Goal: Task Accomplishment & Management: Manage account settings

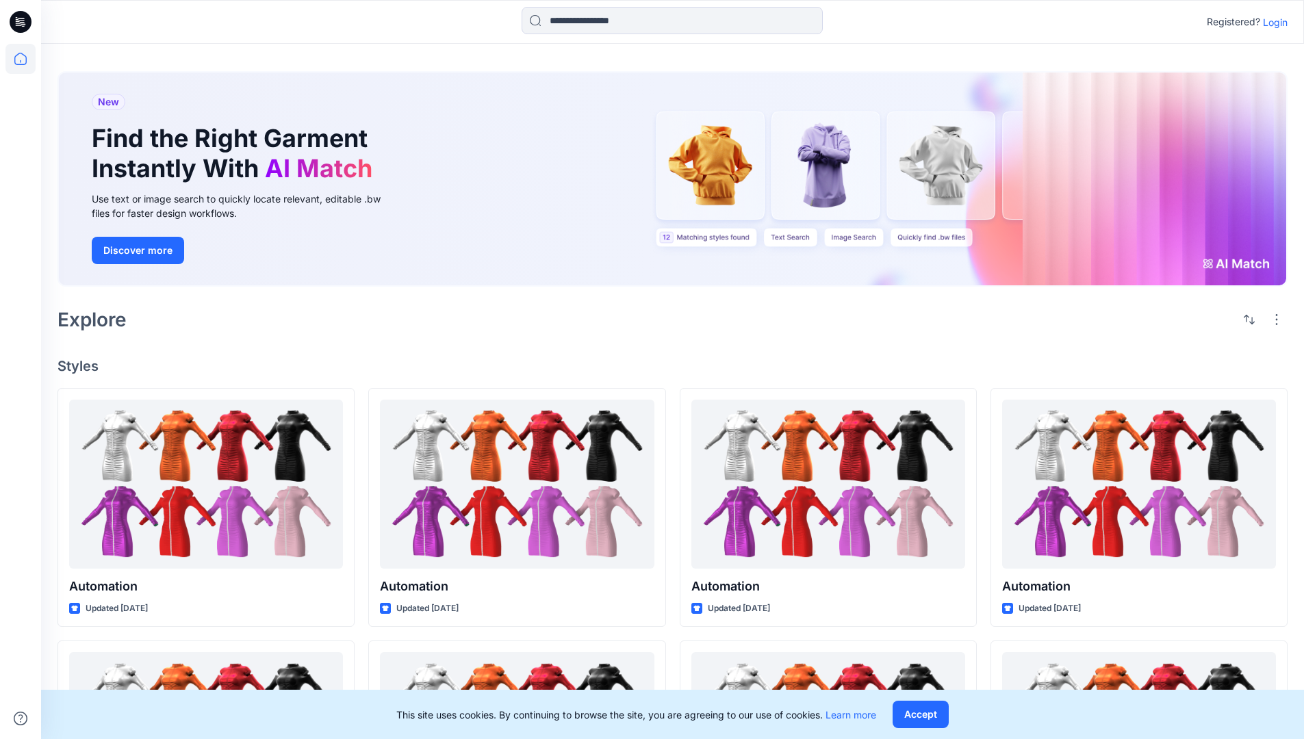
click at [1272, 22] on p "Login" at bounding box center [1275, 22] width 25 height 14
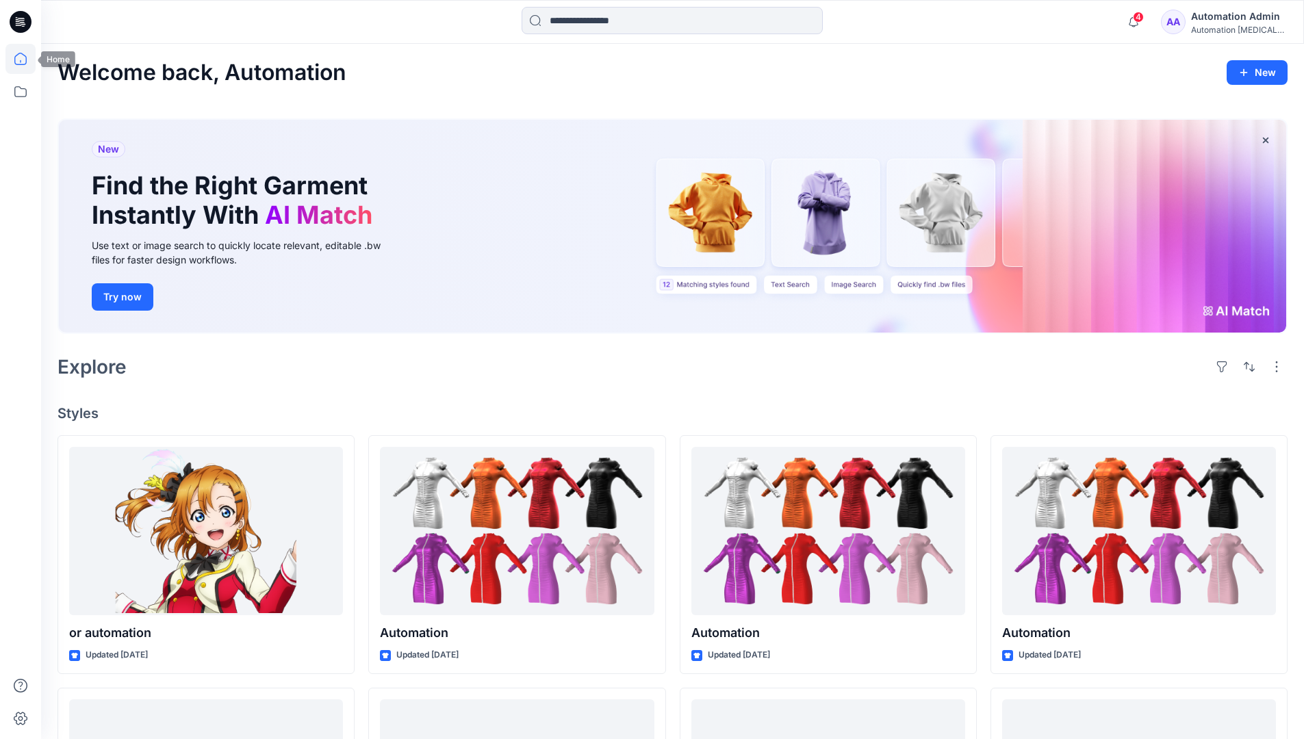
click at [26, 59] on icon at bounding box center [20, 59] width 12 height 12
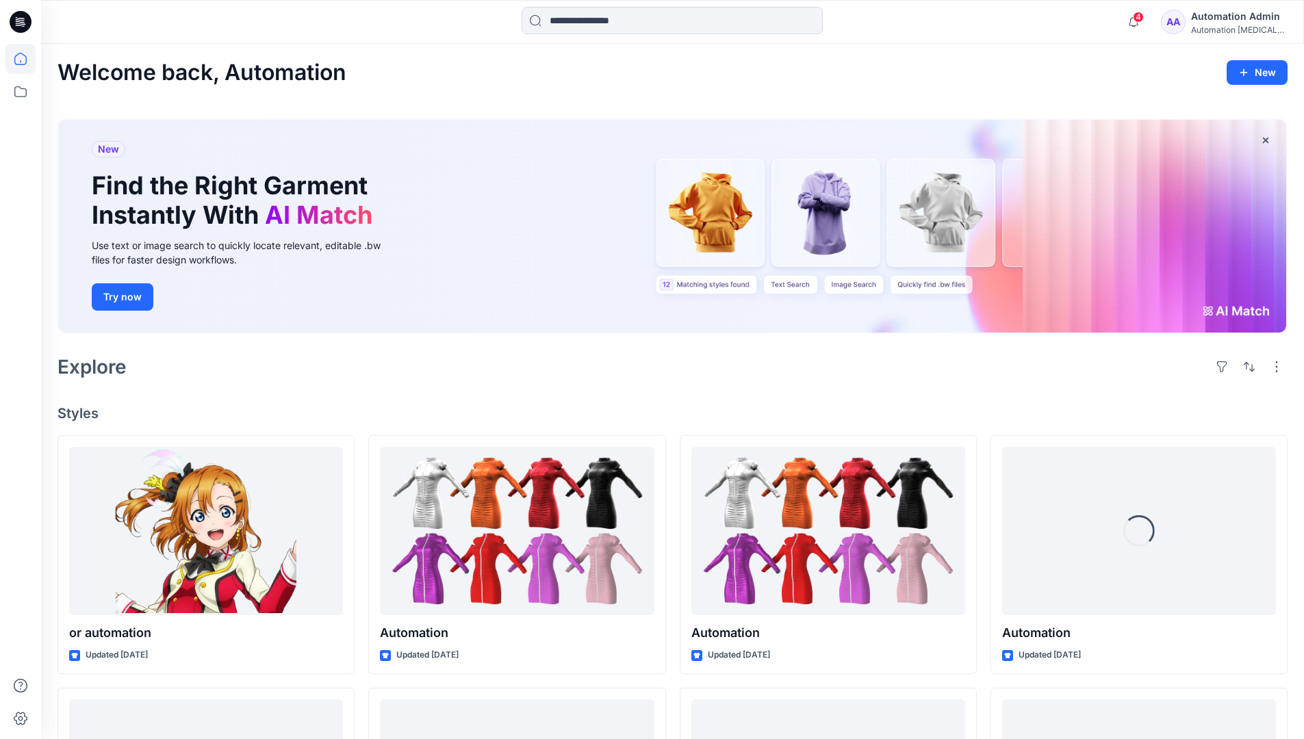
click at [1222, 22] on div "Automation Admin" at bounding box center [1239, 16] width 96 height 16
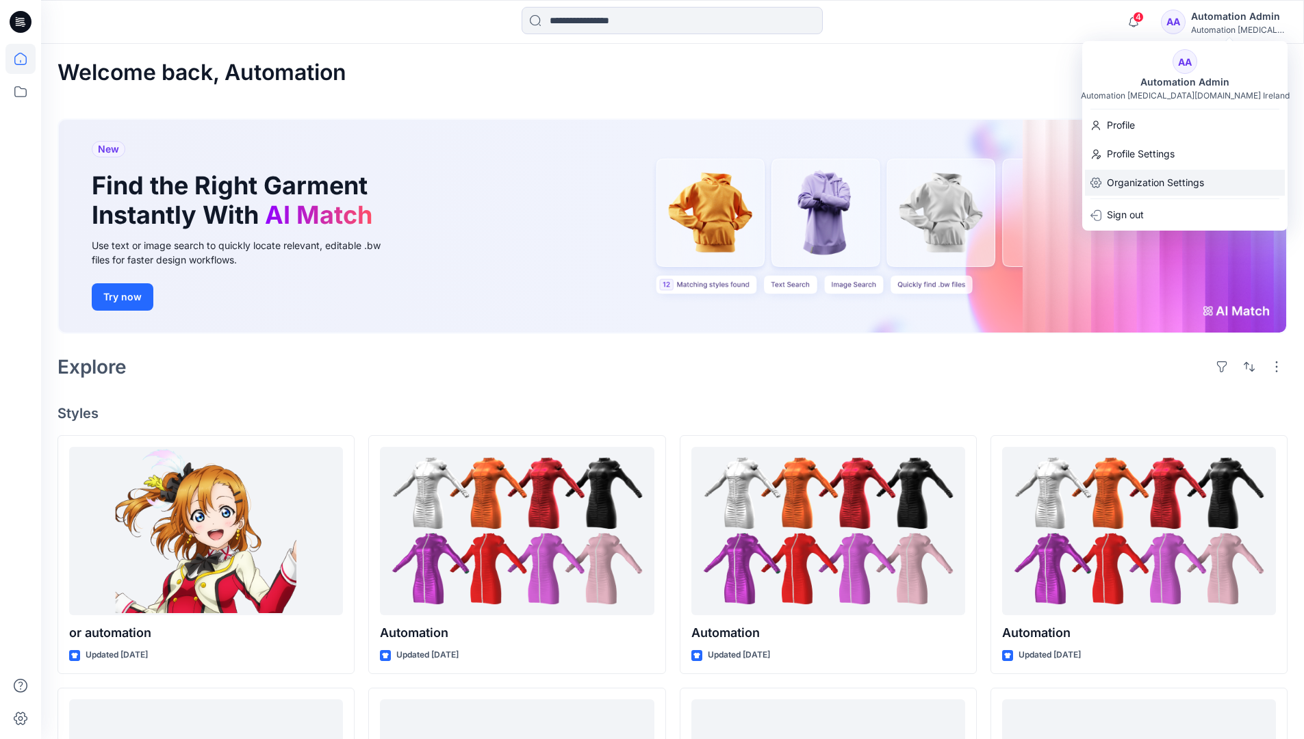
click at [1158, 174] on p "Organization Settings" at bounding box center [1155, 183] width 97 height 26
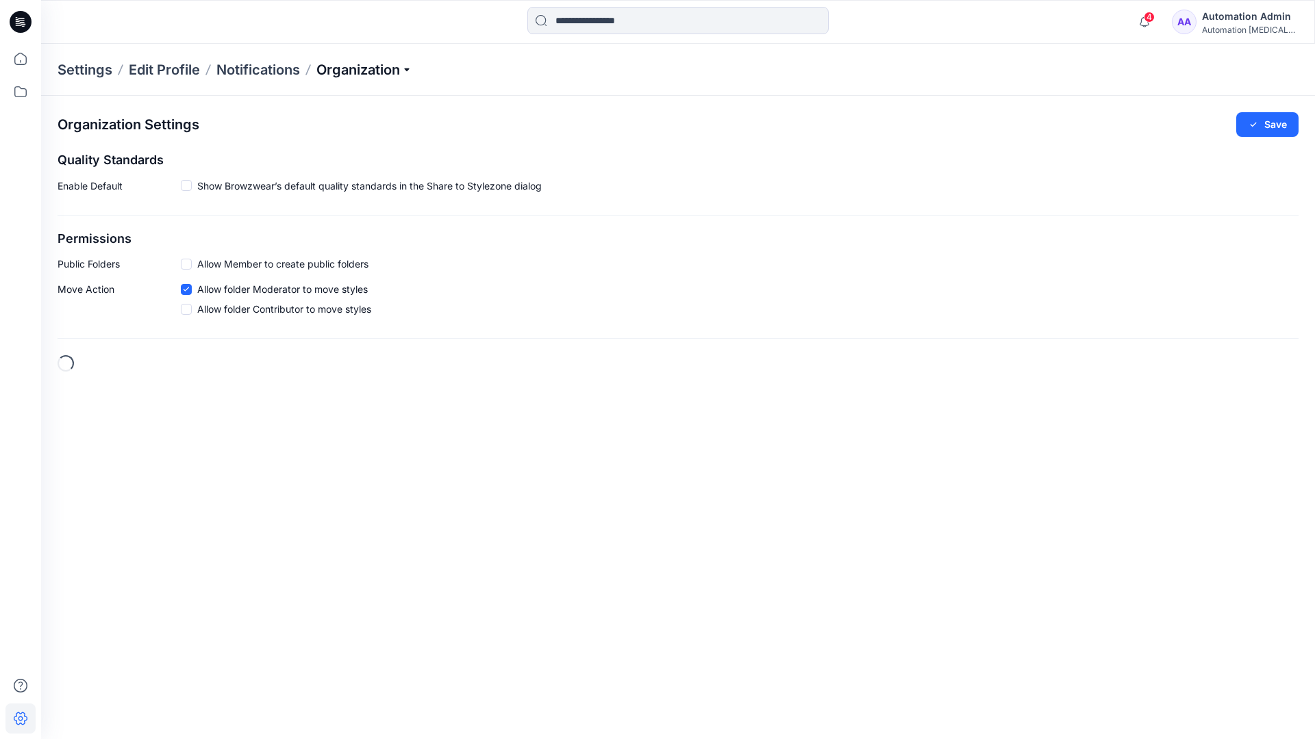
click at [407, 70] on p "Organization" at bounding box center [364, 69] width 96 height 19
click at [339, 127] on link "Edit Status Labels" at bounding box center [366, 128] width 200 height 27
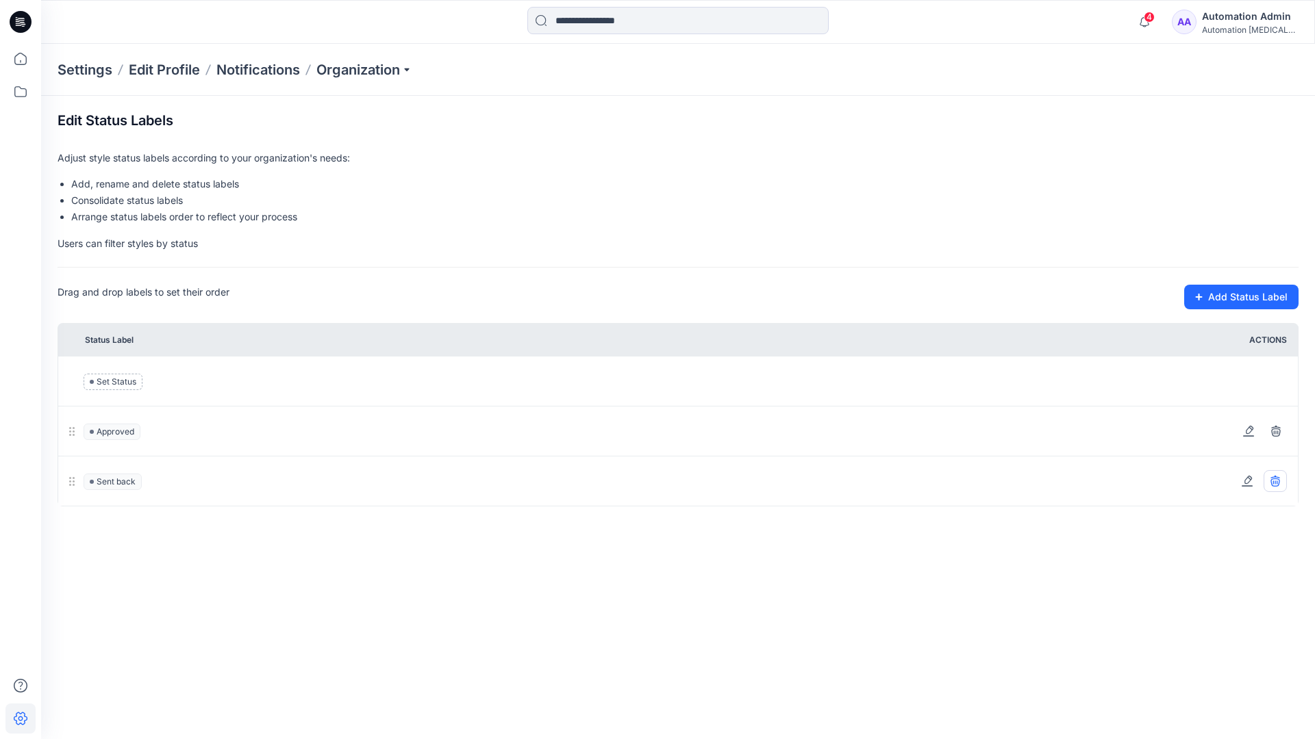
click at [1277, 481] on icon at bounding box center [1274, 480] width 9 height 9
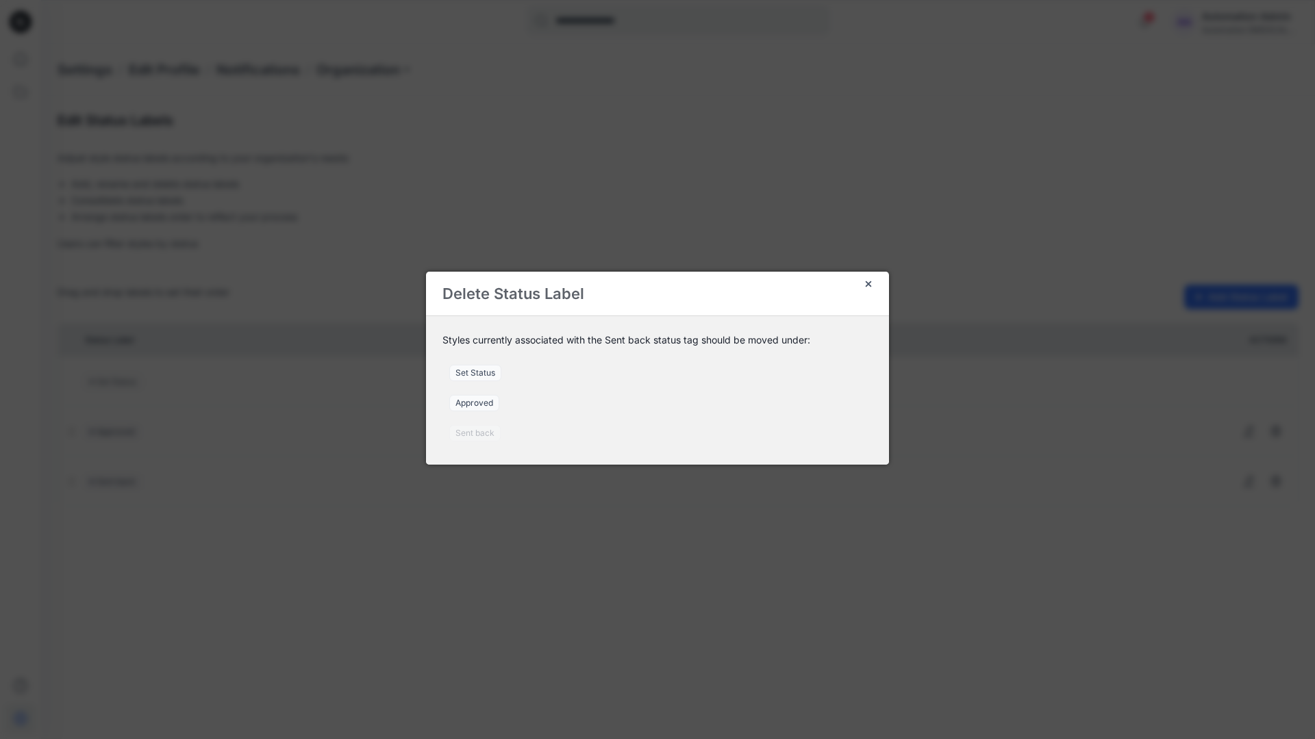
click at [481, 372] on span "Set Status" at bounding box center [475, 373] width 52 height 16
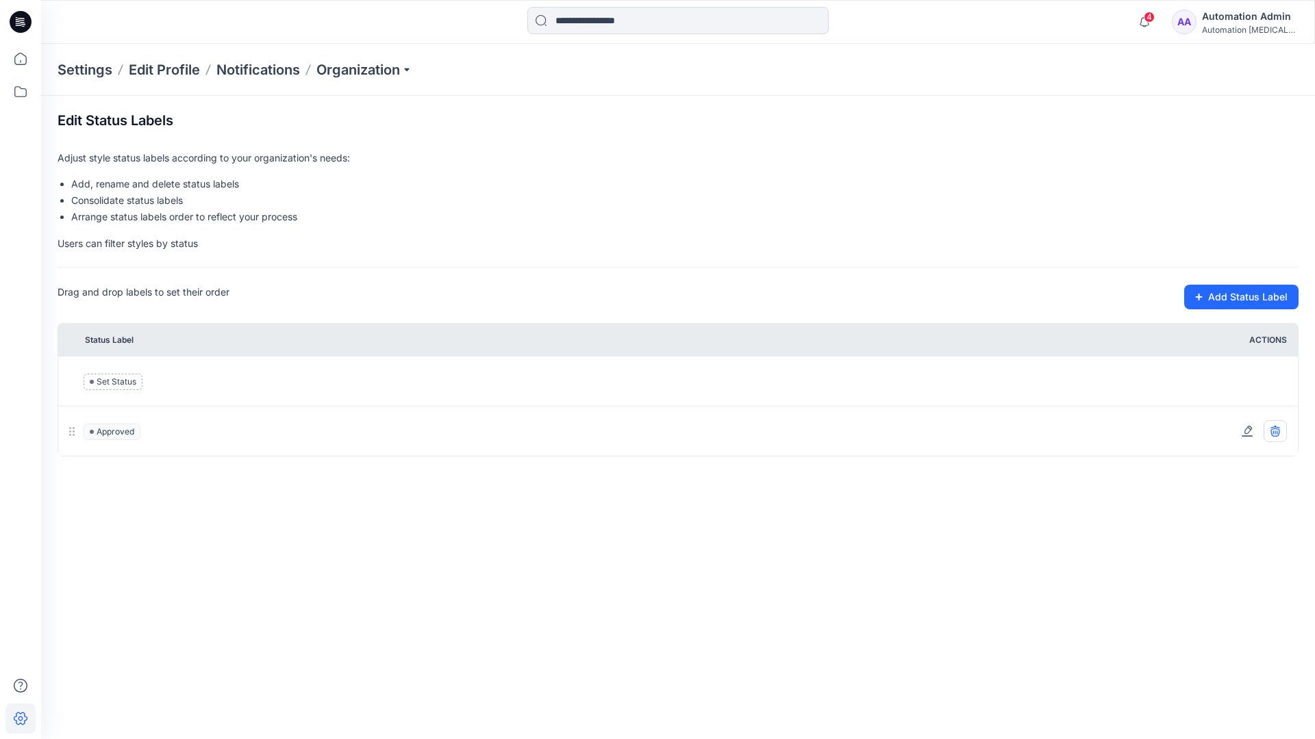
click at [1278, 433] on icon at bounding box center [1274, 433] width 9 height 8
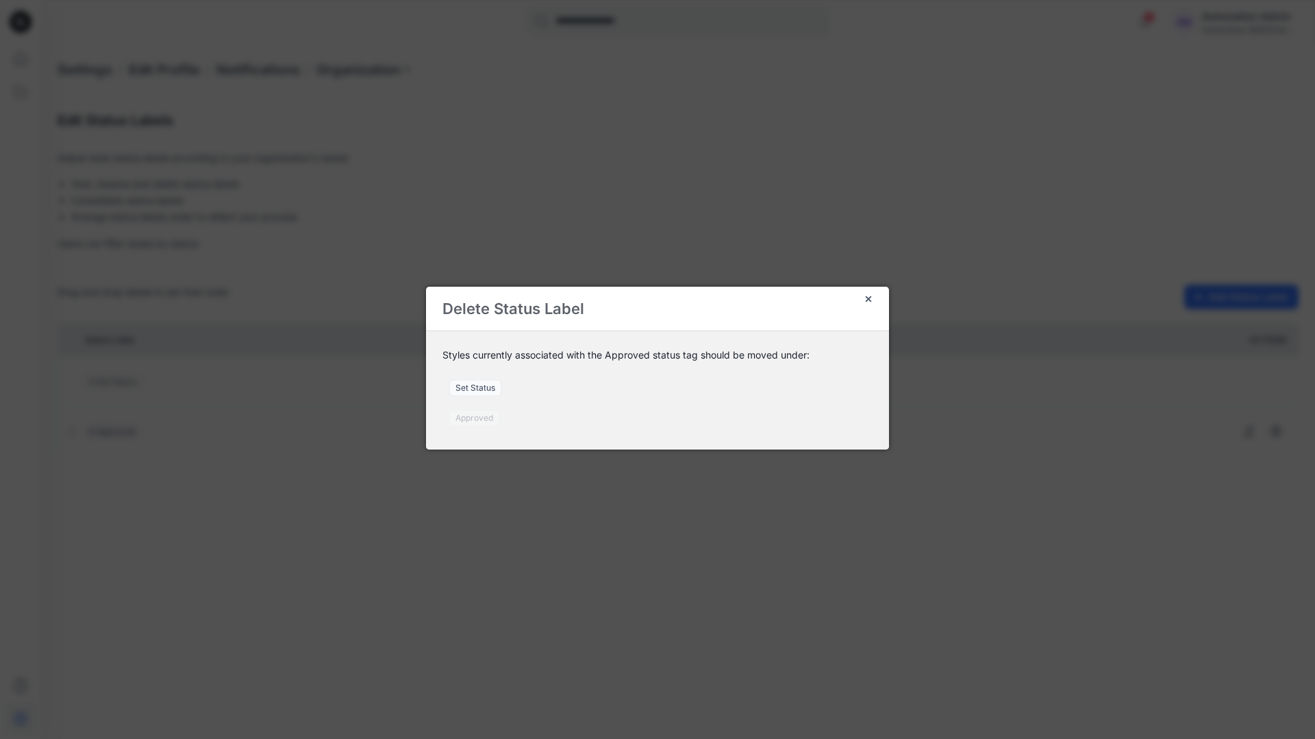
click at [483, 390] on span "Set Status" at bounding box center [475, 388] width 52 height 16
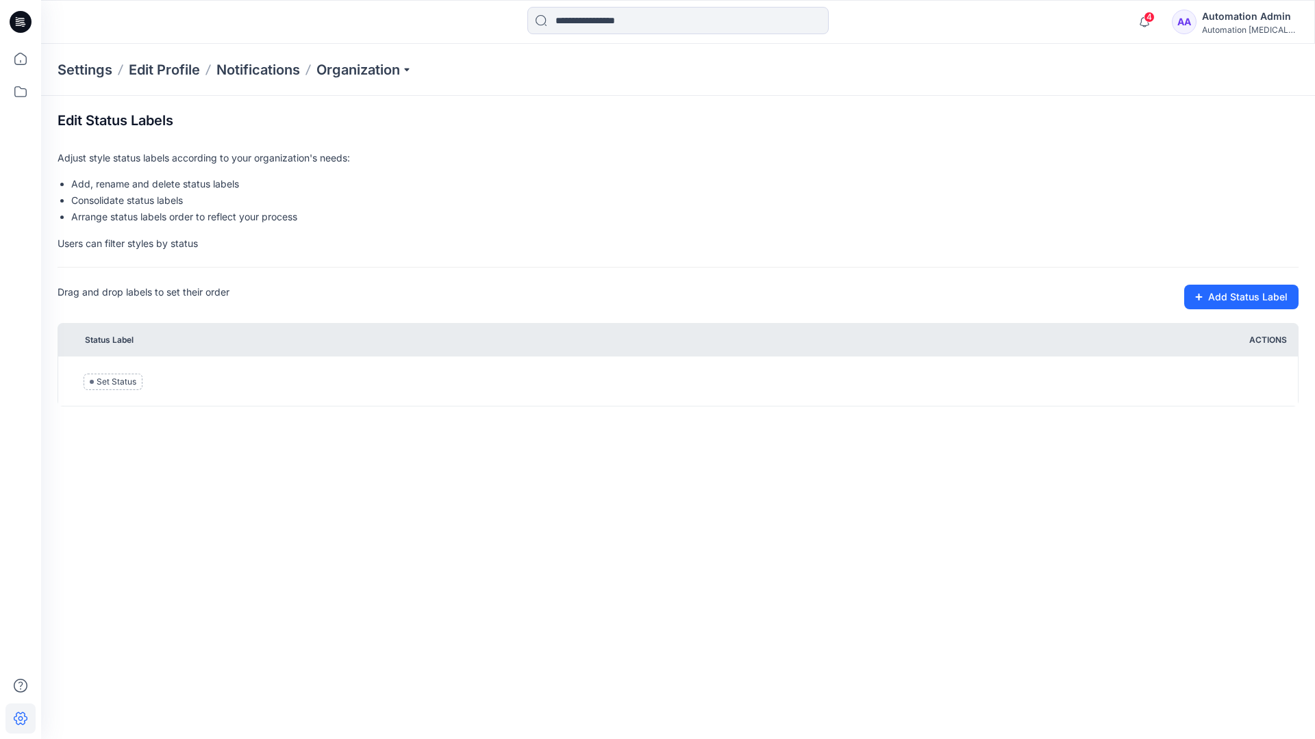
click at [1226, 27] on div "Automation testim..." at bounding box center [1250, 30] width 96 height 10
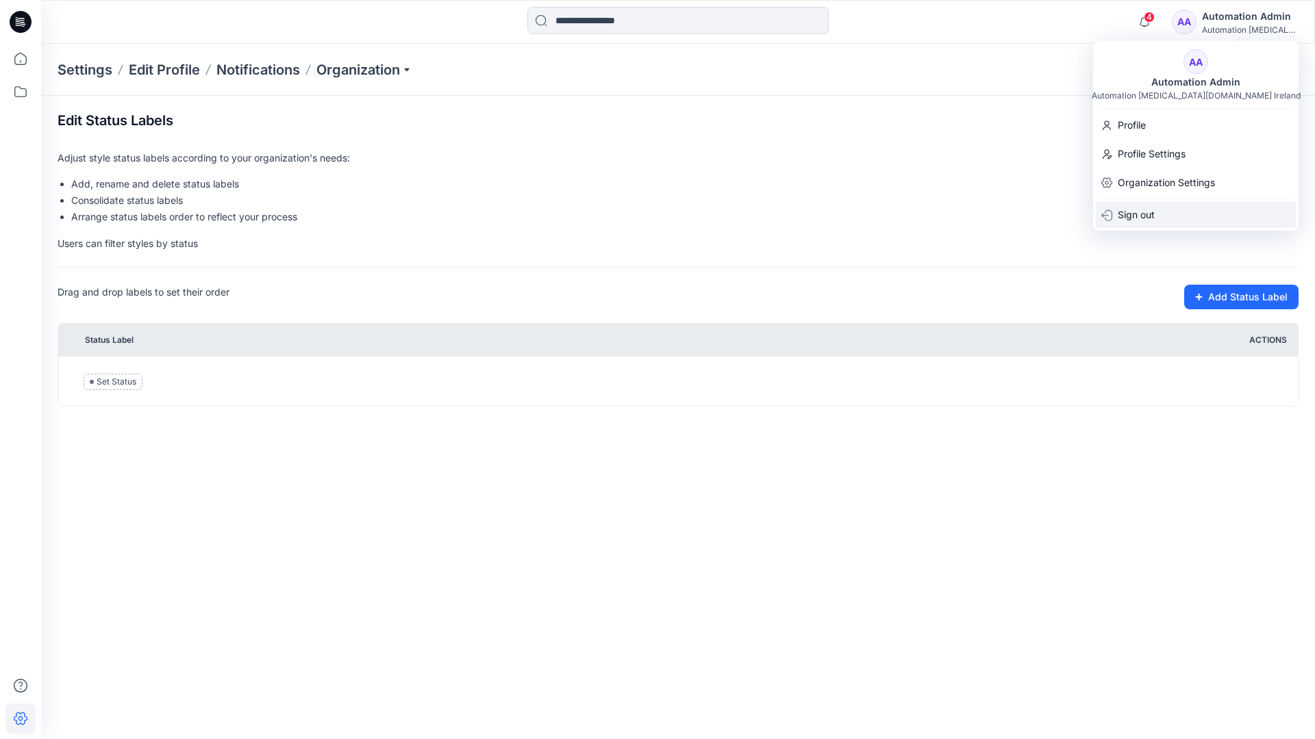
click at [1147, 210] on p "Sign out" at bounding box center [1135, 215] width 37 height 26
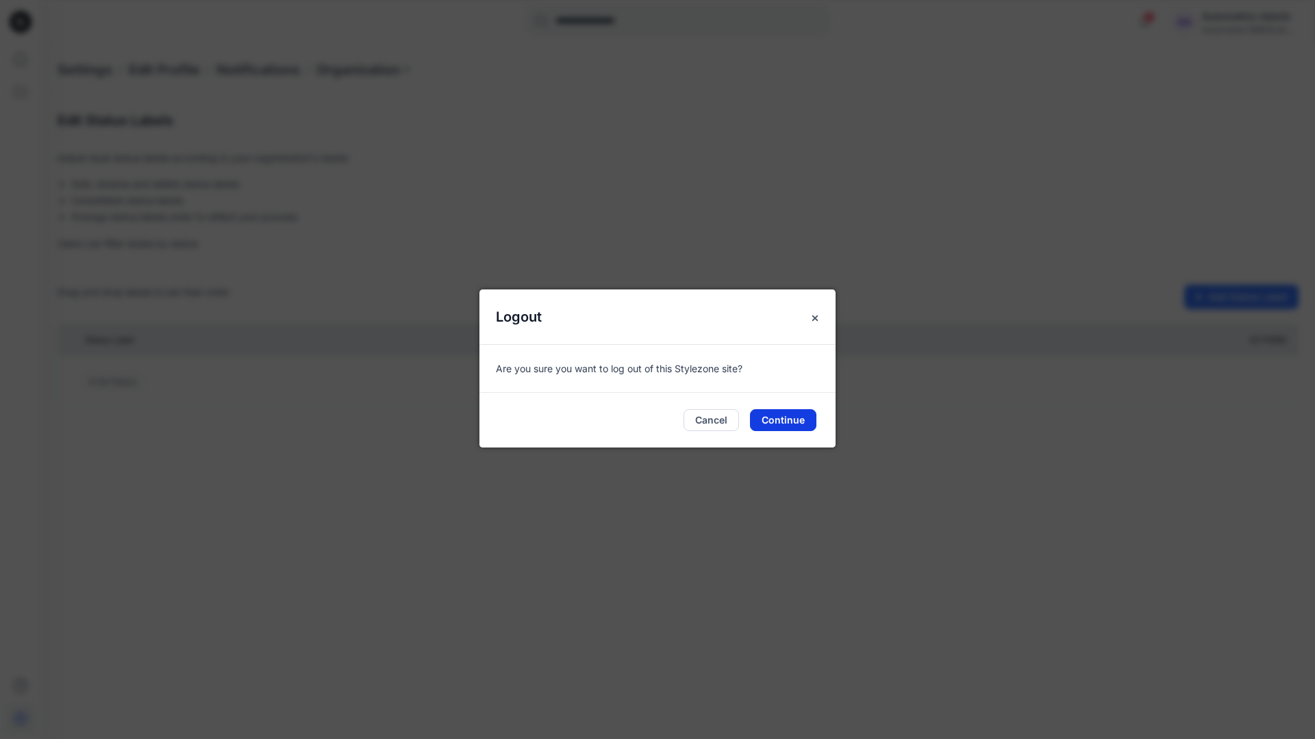
click at [791, 424] on button "Continue" at bounding box center [783, 420] width 66 height 22
